Goal: Task Accomplishment & Management: Complete application form

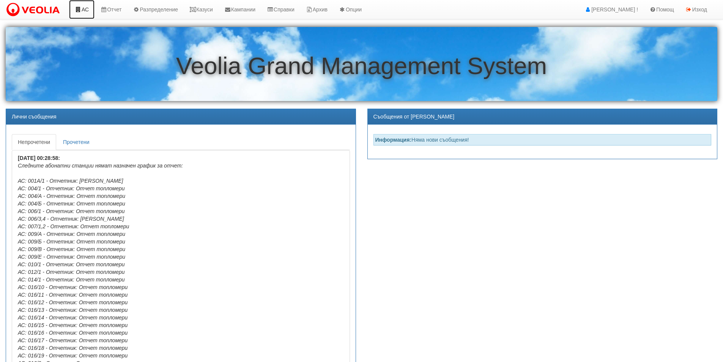
click at [87, 10] on link "АС" at bounding box center [81, 9] width 25 height 19
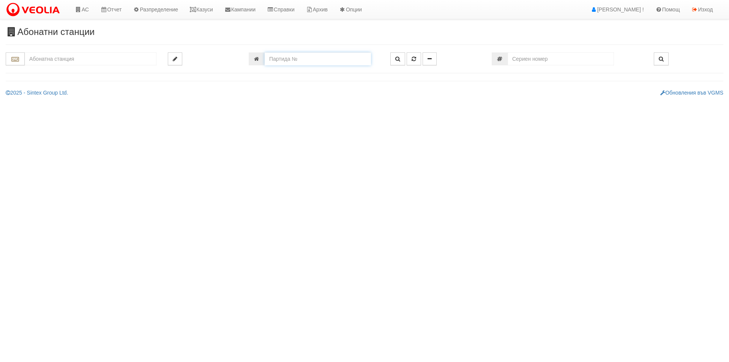
click at [305, 57] on input "number" at bounding box center [318, 58] width 106 height 13
type input "5688"
click at [398, 58] on icon "button" at bounding box center [397, 58] width 5 height 5
type input "129/5 - "ВЕОЛИЯ ЕНЕРДЖИ ВАРНА " ЕАД"
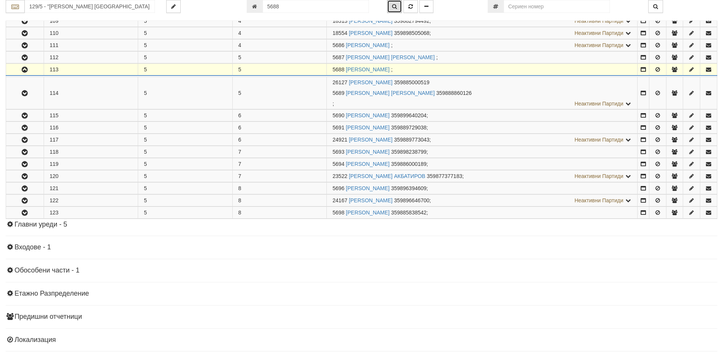
scroll to position [308, 0]
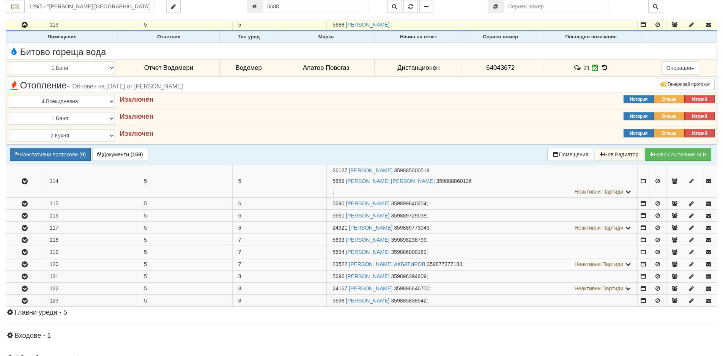
click at [602, 69] on icon at bounding box center [605, 68] width 8 height 6
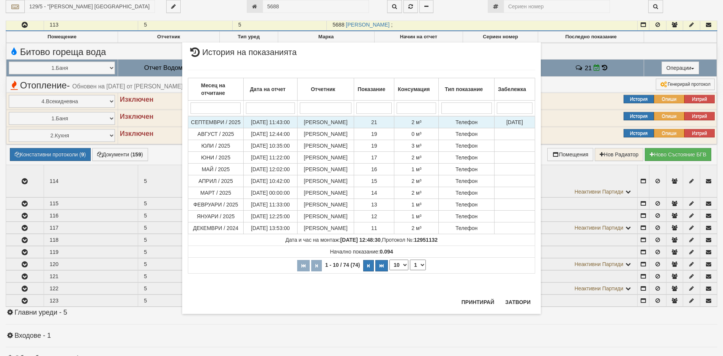
click at [511, 122] on span "02.10.2025" at bounding box center [514, 122] width 17 height 6
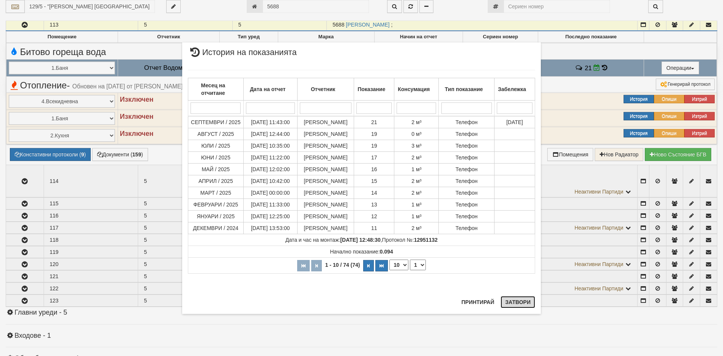
click at [515, 306] on button "Затвори" at bounding box center [518, 302] width 35 height 12
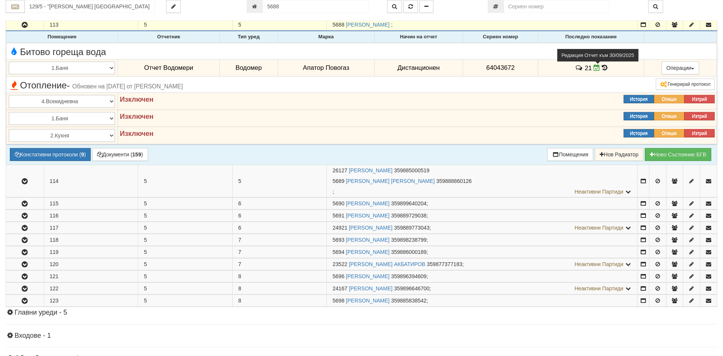
click at [597, 68] on icon at bounding box center [597, 68] width 6 height 6
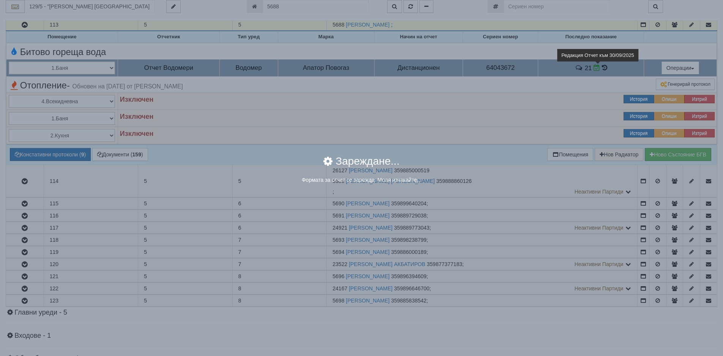
select select "8ac75930-9bfd-e511-80be-8d5a1dced85a"
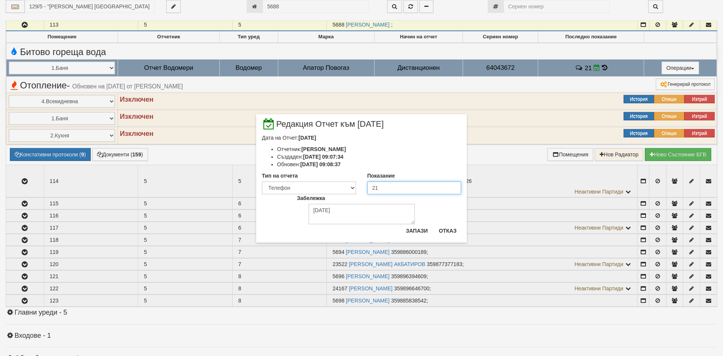
drag, startPoint x: 384, startPoint y: 188, endPoint x: 365, endPoint y: 186, distance: 19.2
click at [365, 186] on div "Показание 21" at bounding box center [415, 183] width 106 height 22
type input "20"
click at [418, 232] on button "Запази" at bounding box center [416, 231] width 31 height 12
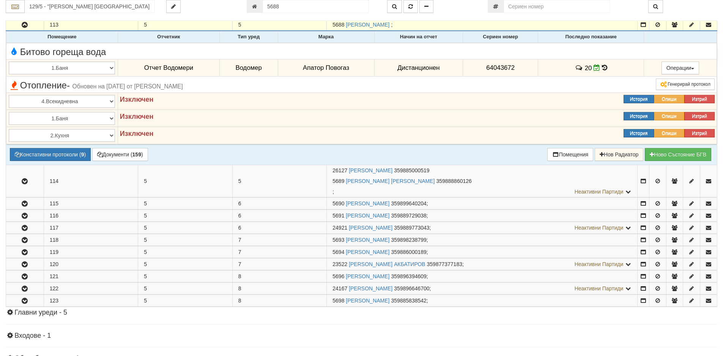
click at [602, 68] on icon at bounding box center [604, 68] width 5 height 6
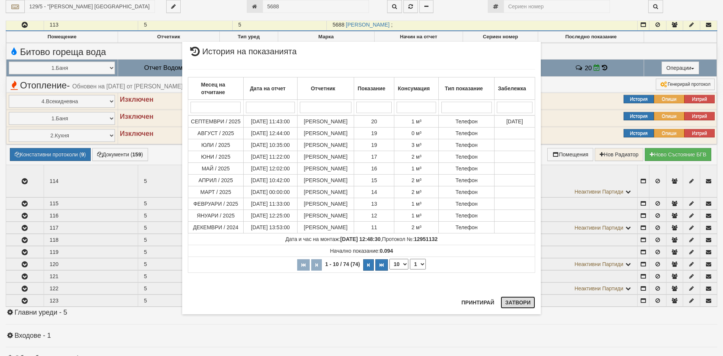
click at [512, 304] on button "Затвори" at bounding box center [518, 303] width 35 height 12
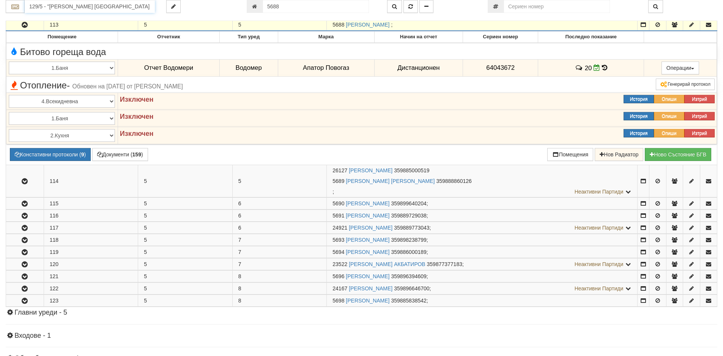
click at [141, 9] on input "129/5 - "ВЕОЛИЯ ЕНЕРДЖИ ВАРНА " ЕАД" at bounding box center [90, 6] width 130 height 13
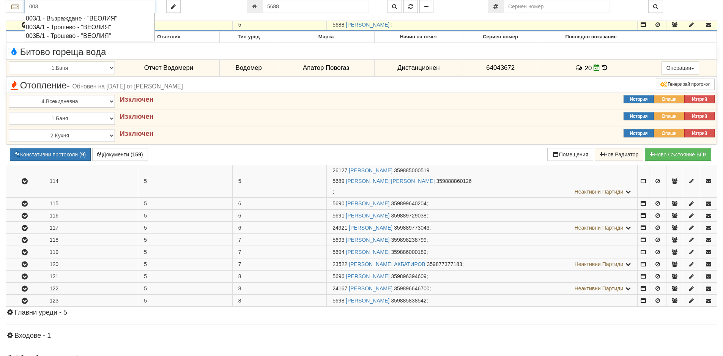
click at [54, 21] on div "003/1 - Възраждане - "ВЕОЛИЯ"" at bounding box center [90, 18] width 128 height 9
type input "003/1 - Възраждане - "ВЕОЛИЯ""
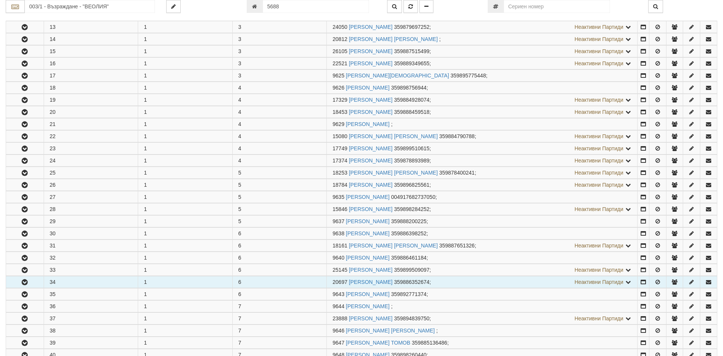
scroll to position [304, 0]
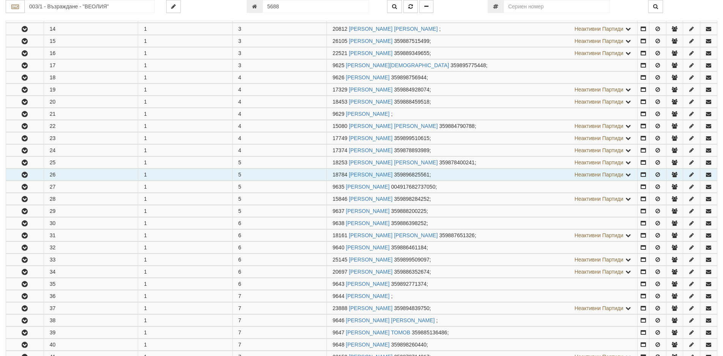
click at [26, 175] on icon "button" at bounding box center [24, 174] width 9 height 5
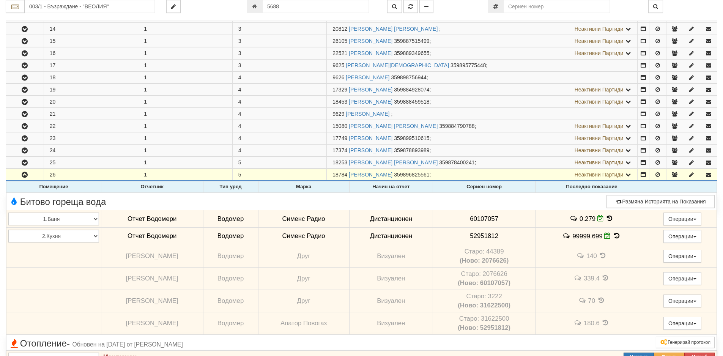
click at [614, 236] on icon at bounding box center [617, 236] width 8 height 6
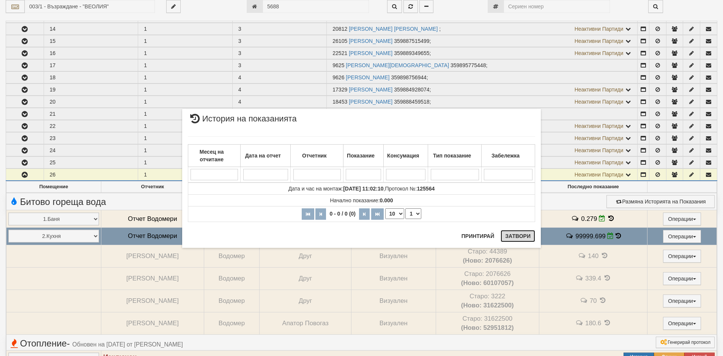
click at [524, 233] on button "Затвори" at bounding box center [518, 236] width 35 height 12
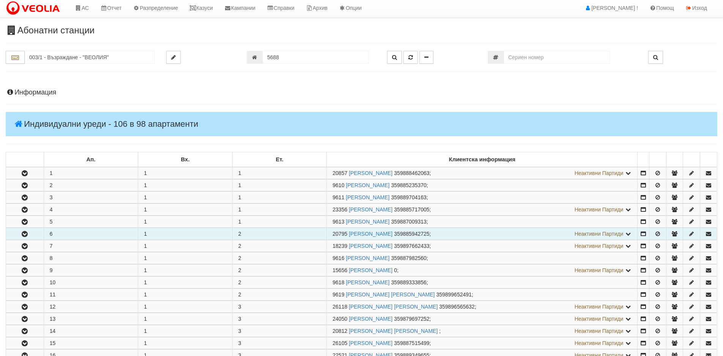
scroll to position [0, 0]
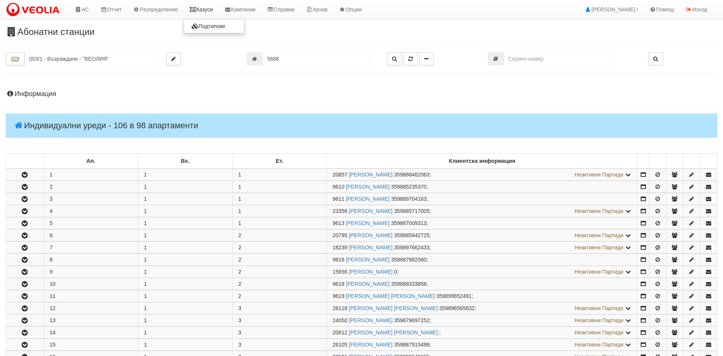
click at [205, 11] on link "Казуси" at bounding box center [201, 9] width 35 height 19
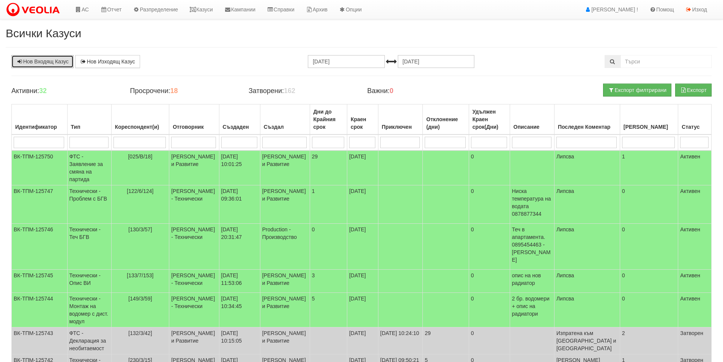
click at [45, 61] on link "Нов Входящ Казус" at bounding box center [42, 61] width 62 height 13
click at [86, 8] on link "АС" at bounding box center [81, 9] width 25 height 19
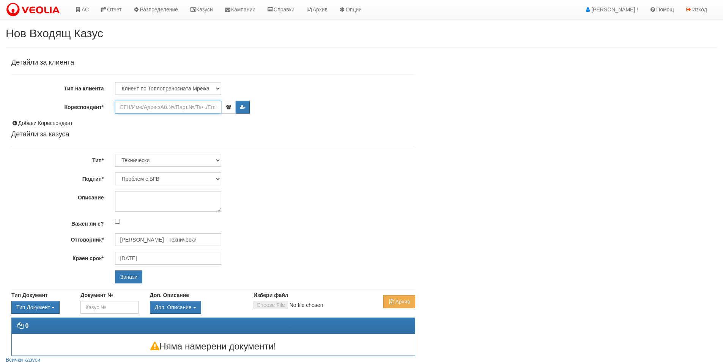
click at [135, 103] on input "Кореспондент*" at bounding box center [168, 107] width 106 height 13
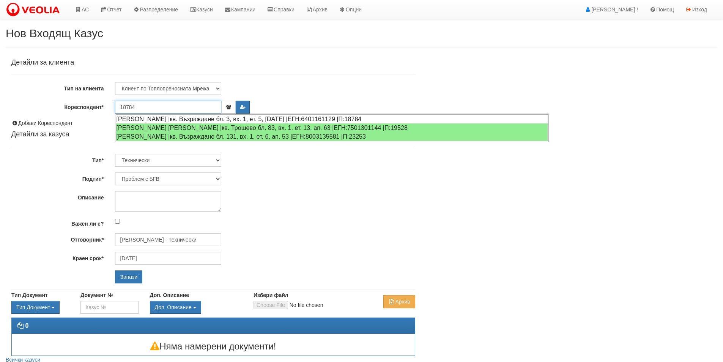
click at [141, 120] on div "МИРОСЛАВ БИСЕРОВ АНГЕЛОВ |кв. Възраждане бл. 3, вх. 1, ет. 5, ап. 26 |ЕГН:64011…" at bounding box center [332, 118] width 432 height 9
type input "Мирослав Ангелов"
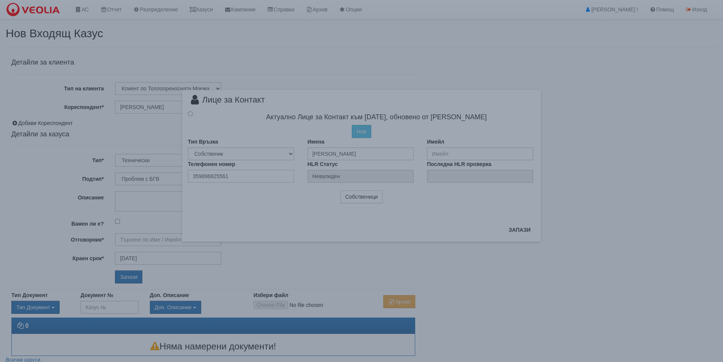
type input "Дончо Дончев - Технически"
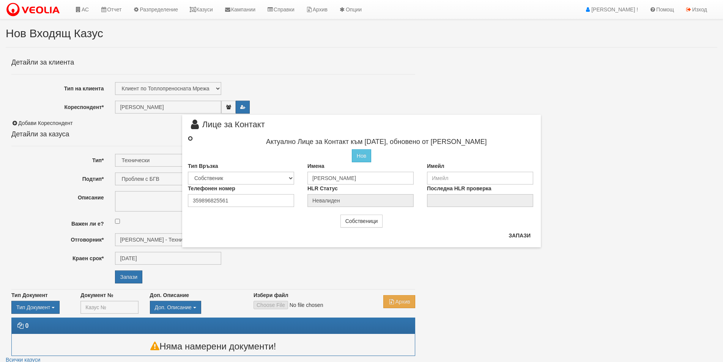
click at [192, 137] on input "radio" at bounding box center [190, 138] width 5 height 5
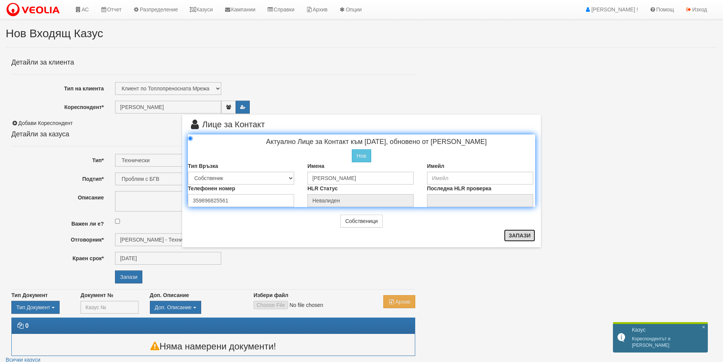
click at [516, 238] on button "Запази" at bounding box center [519, 235] width 31 height 12
radio input "true"
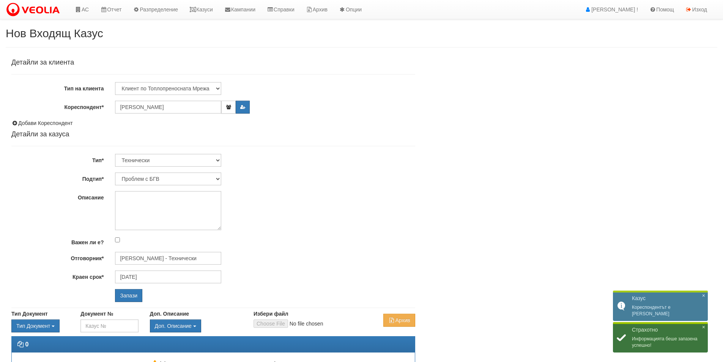
drag, startPoint x: 220, startPoint y: 210, endPoint x: 226, endPoint y: 228, distance: 19.6
click at [226, 228] on div at bounding box center [264, 210] width 311 height 39
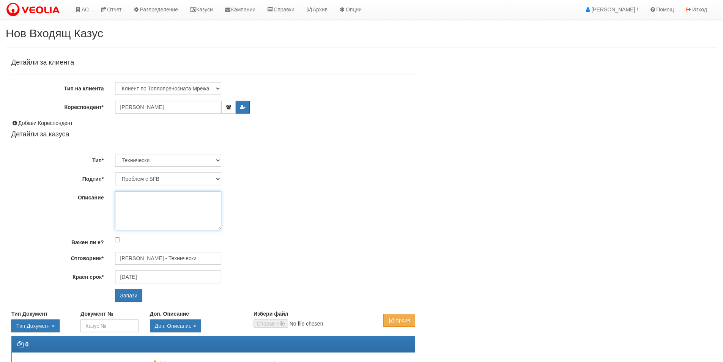
click at [141, 197] on textarea "Описание" at bounding box center [168, 210] width 106 height 39
paste textarea "52951812"
click at [120, 213] on textarea "Според отчетник на ВиК новомонтирания в-р върти назад 52951812" at bounding box center [168, 210] width 106 height 39
type textarea "Според отчетник на ВиК новомонтирания в-р върти назад ф.но. 52951812"
click at [130, 296] on input "Запази" at bounding box center [128, 295] width 27 height 13
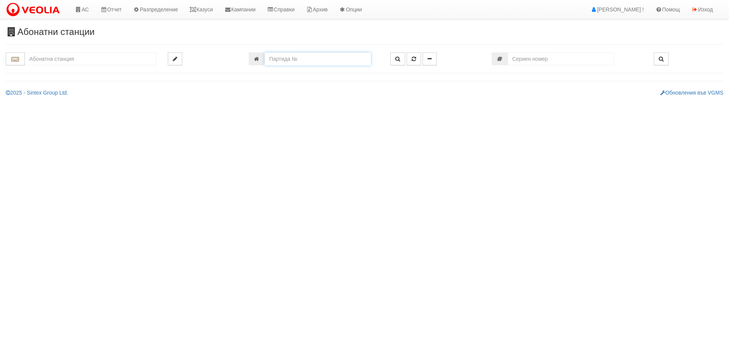
click at [278, 58] on input "number" at bounding box center [318, 58] width 106 height 13
type input "17784"
type input "118/4,5,6 - "[PERSON_NAME] [GEOGRAPHIC_DATA] " ЕАД"
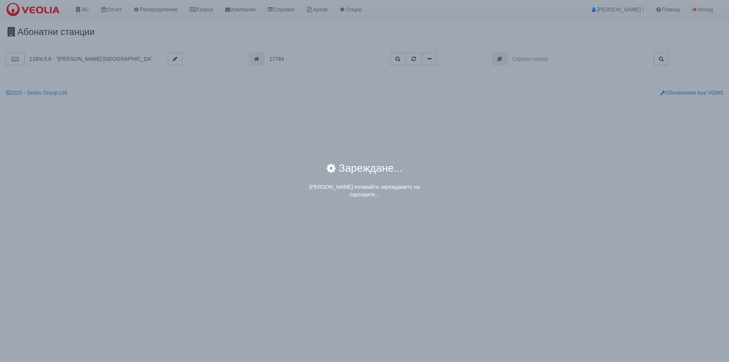
click at [277, 58] on div "× Зареждане... Моля изчакайте зареждането на партидите..." at bounding box center [364, 101] width 444 height 202
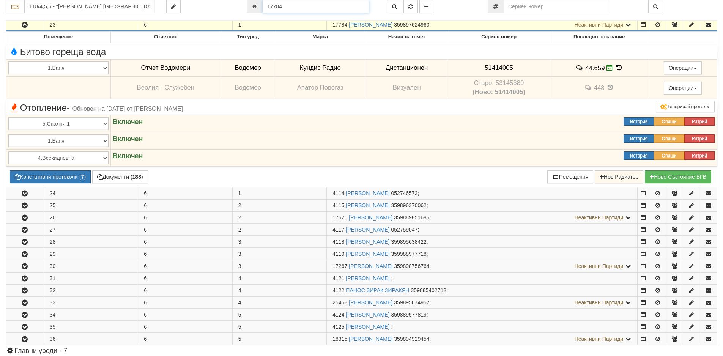
scroll to position [487, 0]
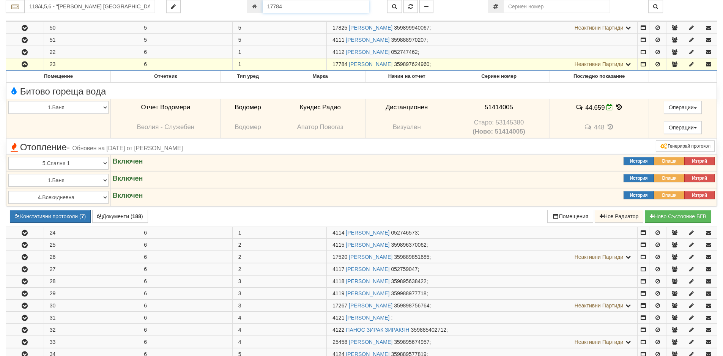
drag, startPoint x: 286, startPoint y: 5, endPoint x: 250, endPoint y: 4, distance: 36.1
click at [250, 4] on div "17784" at bounding box center [311, 6] width 129 height 13
type input "18784"
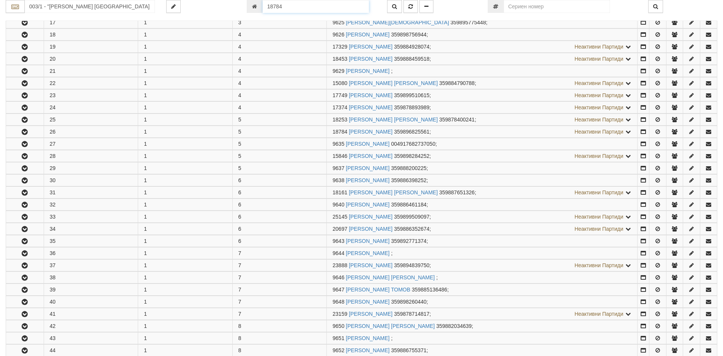
scroll to position [454, 0]
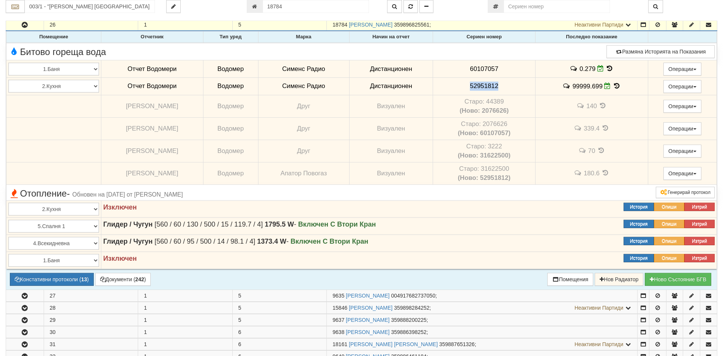
drag, startPoint x: 467, startPoint y: 86, endPoint x: 506, endPoint y: 83, distance: 38.8
click at [506, 83] on td "52951812" at bounding box center [484, 85] width 103 height 17
copy span "52951812"
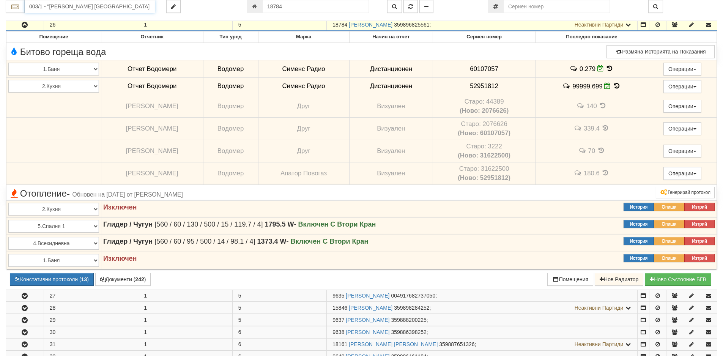
click at [96, 5] on input "003/1 - "ВЕОЛИЯ ЕНЕРДЖИ ВАРНА " ЕАД" at bounding box center [90, 6] width 130 height 13
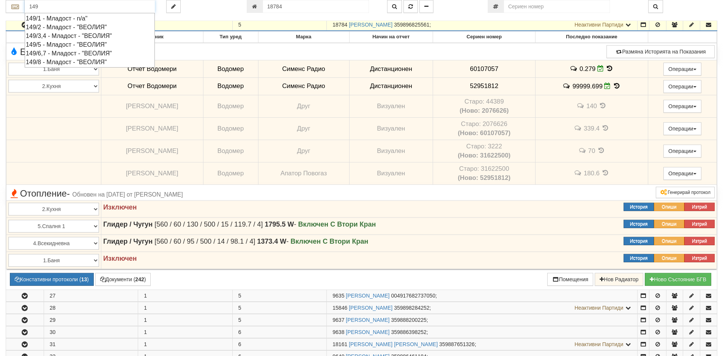
click at [48, 62] on div "149/8 - Младост - "ВЕОЛИЯ"" at bounding box center [90, 62] width 128 height 9
type input "149/8 - Младост - "ВЕОЛИЯ""
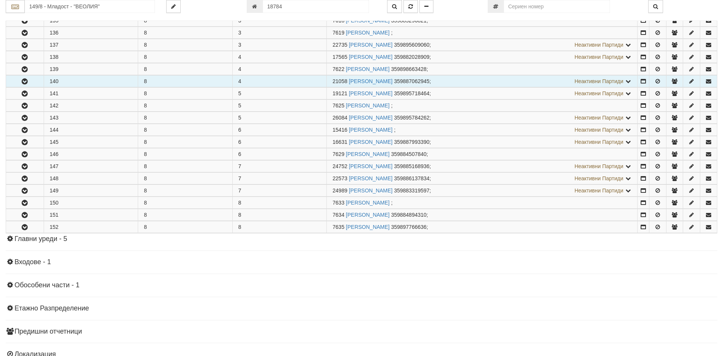
scroll to position [228, 0]
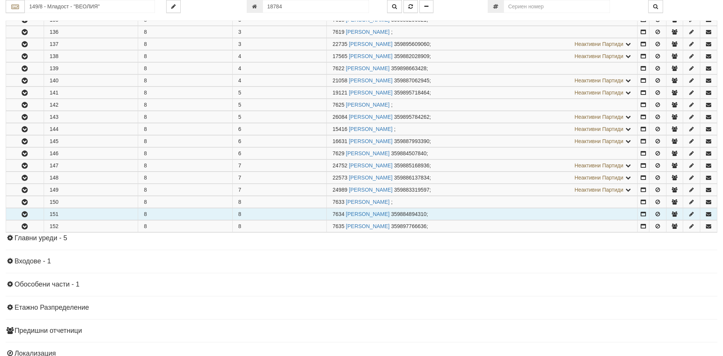
click at [24, 216] on icon "button" at bounding box center [24, 214] width 9 height 5
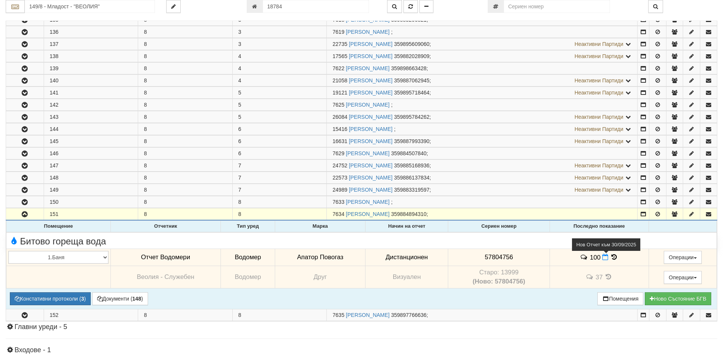
click at [603, 259] on icon at bounding box center [606, 257] width 6 height 6
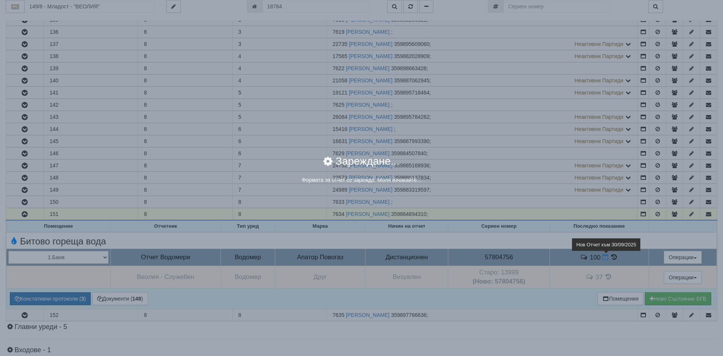
select select "8ac75930-9bfd-e511-80be-8d5a1dced85a"
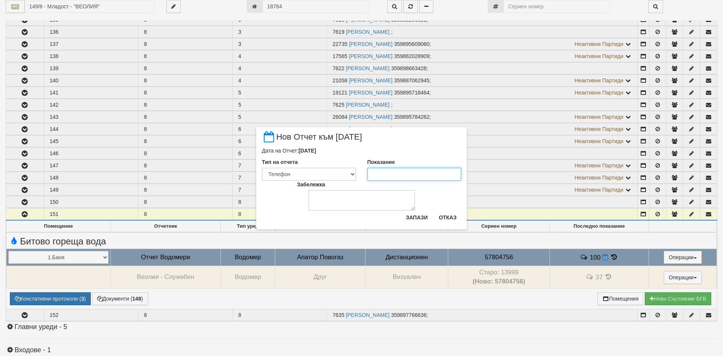
click at [382, 173] on input "Показание" at bounding box center [415, 174] width 94 height 13
click at [443, 217] on button "Отказ" at bounding box center [447, 217] width 27 height 12
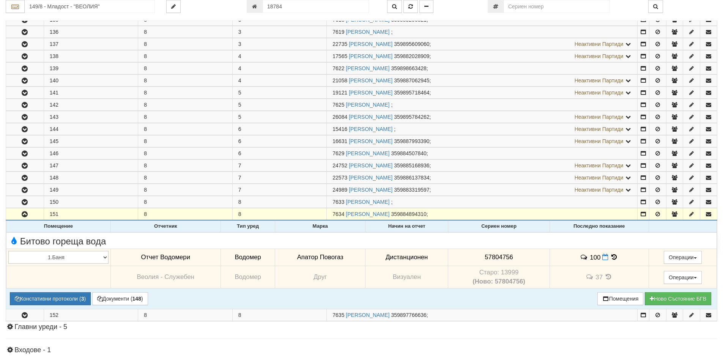
click at [612, 258] on icon at bounding box center [615, 257] width 8 height 6
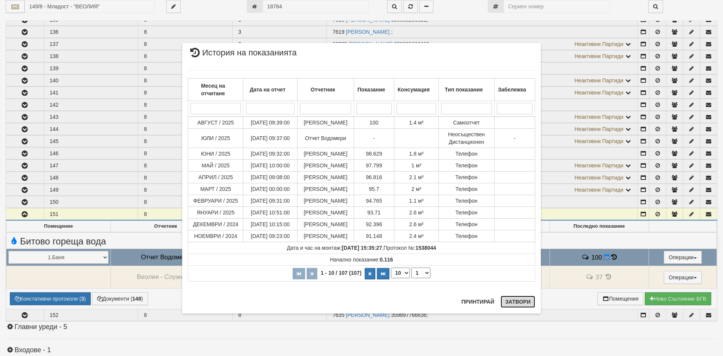
click at [511, 303] on button "Затвори" at bounding box center [518, 302] width 35 height 12
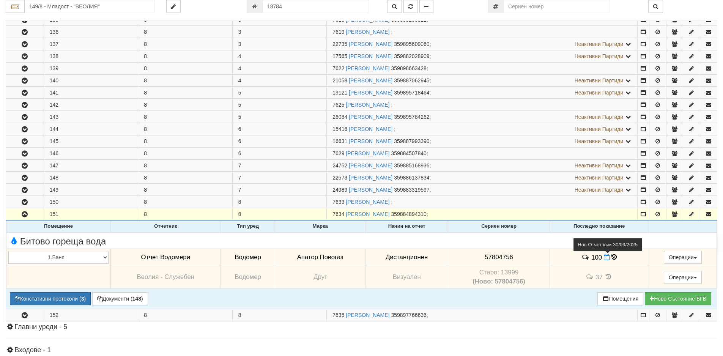
click at [606, 257] on icon at bounding box center [607, 257] width 6 height 6
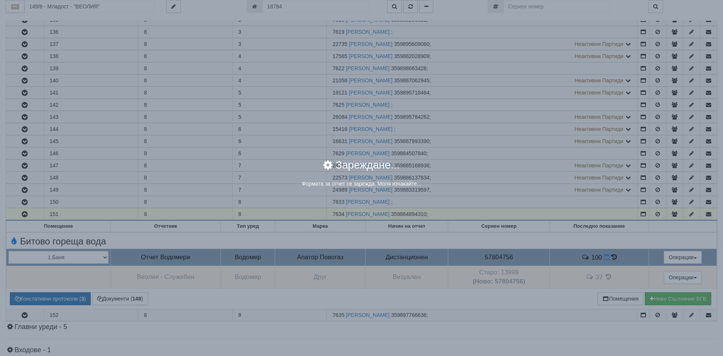
select select "8ac75930-9bfd-e511-80be-8d5a1dced85a"
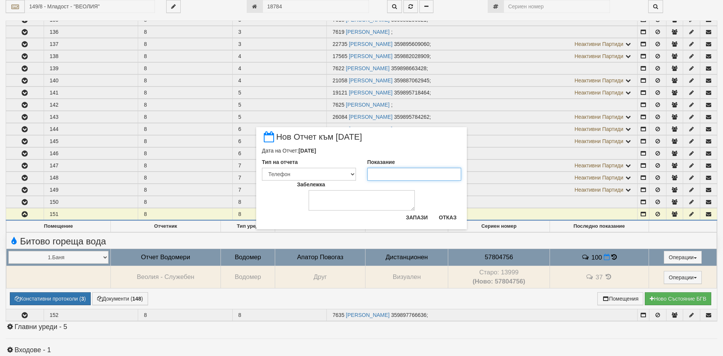
click at [375, 172] on input "Показание" at bounding box center [415, 174] width 94 height 13
type input "101.1"
click at [330, 202] on textarea "Забележка" at bounding box center [362, 200] width 106 height 21
type textarea "2.10.25"
click at [415, 219] on button "Запази" at bounding box center [416, 217] width 31 height 12
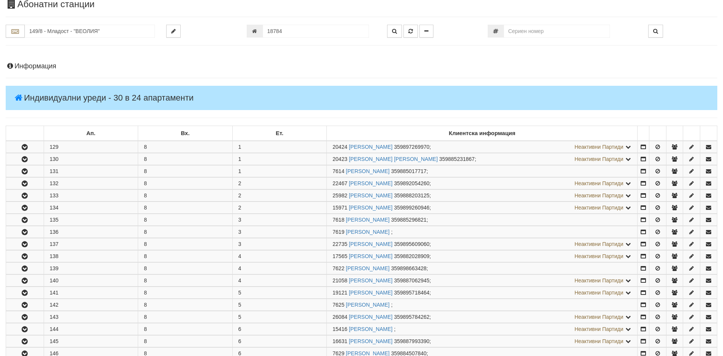
scroll to position [0, 0]
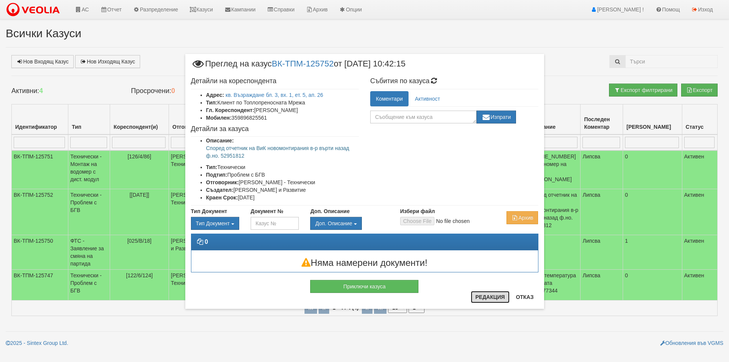
click at [486, 296] on button "Редакция" at bounding box center [490, 297] width 39 height 12
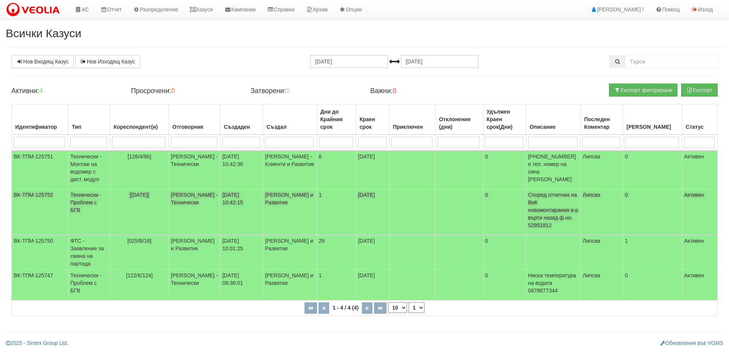
click at [86, 202] on td "Технически - Проблем с БГВ" at bounding box center [89, 212] width 42 height 46
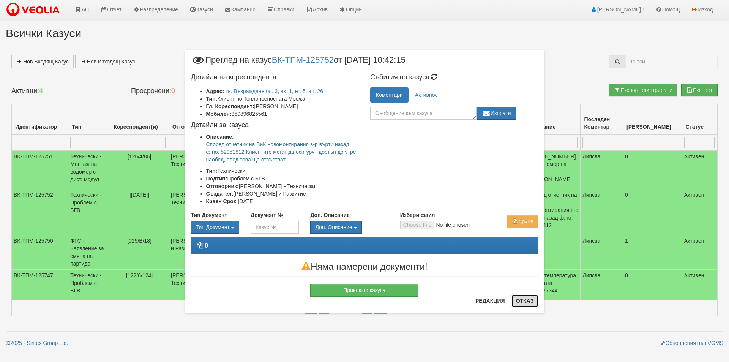
click at [523, 302] on button "Отказ" at bounding box center [524, 301] width 27 height 12
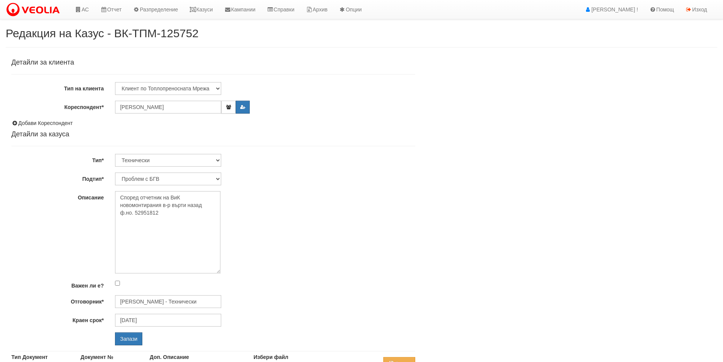
drag, startPoint x: 220, startPoint y: 208, endPoint x: 220, endPoint y: 273, distance: 64.9
click at [220, 273] on textarea "Според отчетник на ВиК новомонтирания в-р върти назад ф.но. 52951812" at bounding box center [168, 232] width 106 height 82
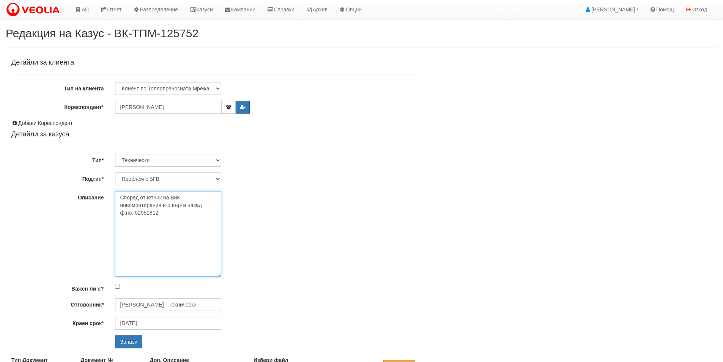
click at [161, 214] on textarea "Според отчетник на ВиК новомонтирания в-р върти назад ф.но. 52951812" at bounding box center [168, 233] width 106 height 85
type textarea "Според отчетник на ВиК новомонтирания в-р върти назад ф.но. 52951812 Клиентите …"
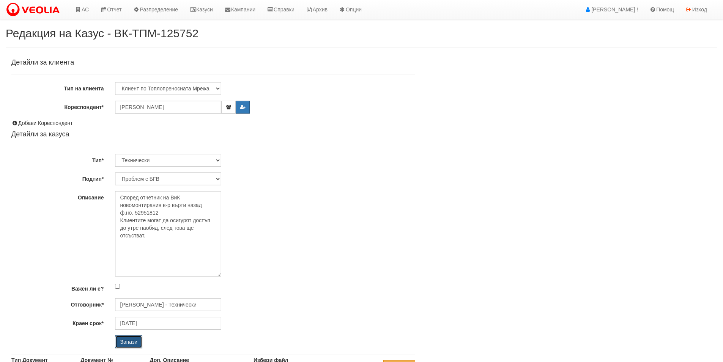
click at [126, 342] on input "Запази" at bounding box center [128, 341] width 27 height 13
